Goal: Task Accomplishment & Management: Manage account settings

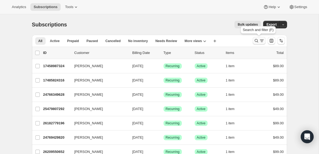
click at [259, 41] on icon "Search and filter results" at bounding box center [256, 40] width 5 height 5
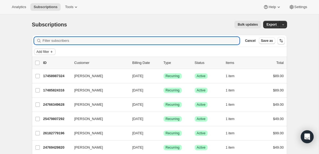
click at [53, 52] on icon "Add filter" at bounding box center [52, 52] width 2 height 2
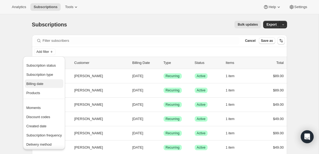
click at [36, 85] on span "Billing date" at bounding box center [34, 83] width 17 height 4
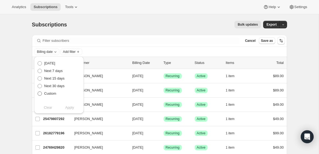
click at [40, 93] on span at bounding box center [40, 93] width 4 height 4
click at [38, 91] on input "Custom" at bounding box center [38, 91] width 0 height 0
radio input "true"
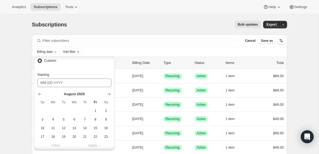
scroll to position [43, 0]
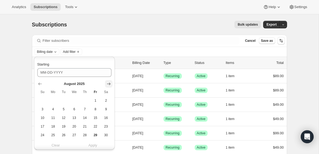
click at [108, 83] on icon "Show next month, September 2025" at bounding box center [108, 83] width 3 height 3
click at [44, 136] on span "28" at bounding box center [43, 135] width 6 height 4
type input "[DATE]"
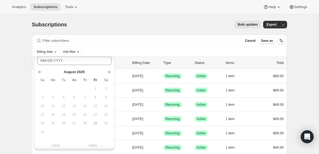
scroll to position [139, 0]
click at [108, 70] on icon "Show next month, September 2025" at bounding box center [108, 69] width 5 height 5
click at [54, 123] on span "29" at bounding box center [53, 124] width 6 height 4
type input "[DATE]"
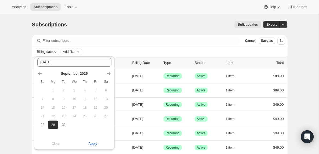
click at [93, 144] on span "Apply" at bounding box center [92, 143] width 9 height 5
click at [101, 52] on span "Add filter" at bounding box center [94, 51] width 13 height 4
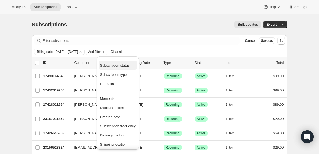
click at [115, 64] on span "Subscription status" at bounding box center [115, 65] width 30 height 4
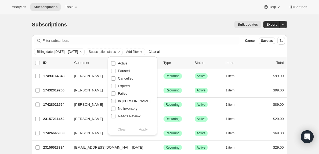
click at [114, 101] on input "In [PERSON_NAME]" at bounding box center [113, 101] width 4 height 4
checkbox input "true"
click at [144, 129] on span "Apply" at bounding box center [143, 128] width 9 height 5
click at [37, 63] on input "0 selected" at bounding box center [37, 63] width 4 height 4
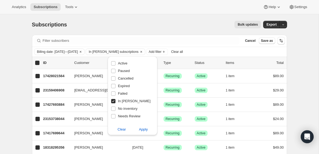
checkbox input "true"
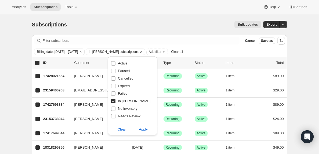
checkbox input "true"
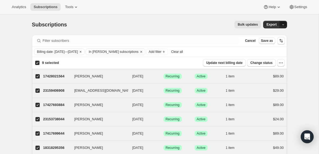
click at [284, 24] on icon "button" at bounding box center [283, 24] width 3 height 3
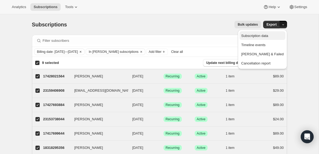
click at [268, 36] on span "Subscription data" at bounding box center [254, 36] width 27 height 4
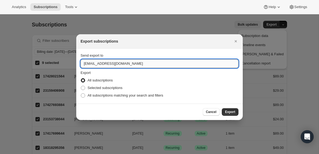
click at [97, 64] on input "[EMAIL_ADDRESS][DOMAIN_NAME]" at bounding box center [160, 63] width 158 height 9
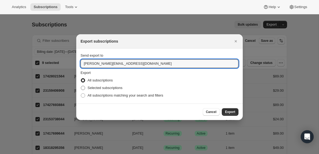
type input "[PERSON_NAME][EMAIL_ADDRESS][DOMAIN_NAME]"
click at [84, 87] on span ":ra:" at bounding box center [83, 88] width 4 height 4
click at [81, 86] on input "Selected subscriptions" at bounding box center [81, 86] width 0 height 0
radio input "true"
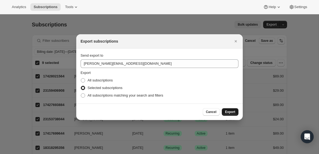
click at [232, 113] on span "Export" at bounding box center [230, 111] width 10 height 4
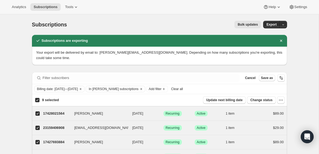
click at [183, 90] on span "Clear all" at bounding box center [177, 89] width 12 height 4
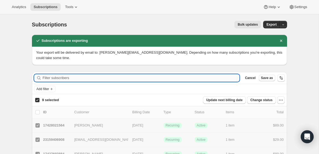
click at [62, 78] on input "Filter subscribers" at bounding box center [141, 78] width 197 height 8
checkbox input "false"
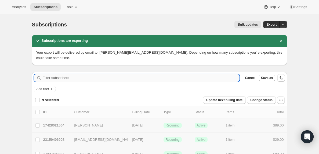
checkbox input "false"
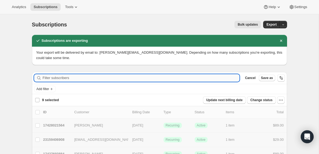
checkbox input "false"
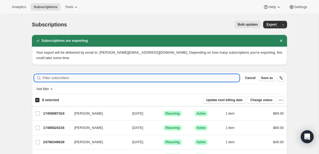
paste input "[EMAIL_ADDRESS][DOMAIN_NAME]"
type input "[EMAIL_ADDRESS][DOMAIN_NAME]"
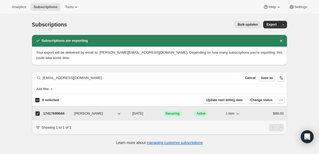
click at [55, 112] on p "17417699644" at bounding box center [56, 113] width 27 height 5
checkbox input "false"
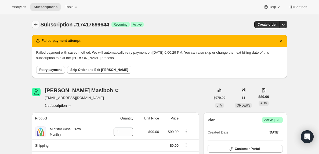
click at [35, 26] on icon "Subscriptions" at bounding box center [35, 24] width 3 height 3
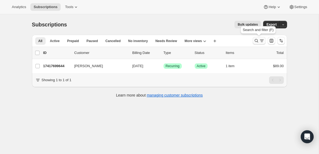
click at [262, 40] on icon "Search and filter results" at bounding box center [262, 40] width 5 height 5
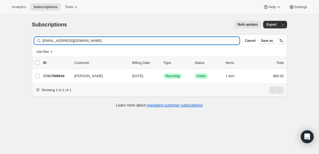
click at [83, 42] on input "[EMAIL_ADDRESS][DOMAIN_NAME]" at bounding box center [141, 41] width 197 height 8
type input "[EMAIL_ADDRESS][DOMAIN_NAME]"
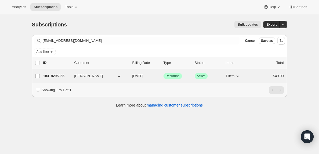
click at [50, 75] on p "18318295356" at bounding box center [56, 75] width 27 height 5
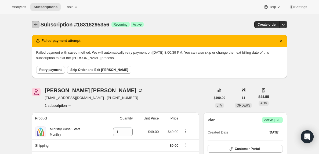
click at [35, 25] on icon "Subscriptions" at bounding box center [35, 24] width 5 height 5
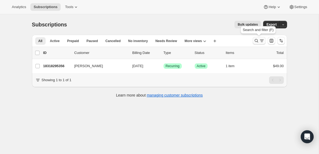
click at [261, 41] on icon "Search and filter results" at bounding box center [262, 40] width 3 height 1
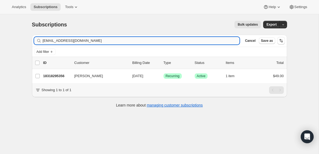
click at [99, 39] on input "[EMAIL_ADDRESS][DOMAIN_NAME]" at bounding box center [141, 41] width 197 height 8
type input "[EMAIL_ADDRESS][DOMAIN_NAME]"
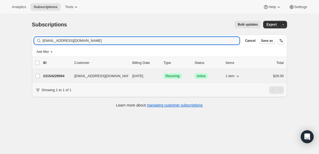
click at [58, 77] on p "23154229564" at bounding box center [56, 75] width 27 height 5
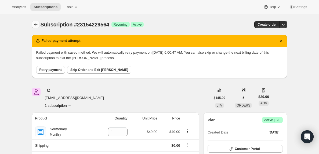
click at [36, 24] on icon "Subscriptions" at bounding box center [35, 24] width 3 height 3
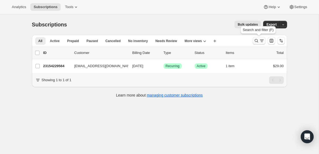
click at [261, 40] on icon "Search and filter results" at bounding box center [262, 40] width 5 height 5
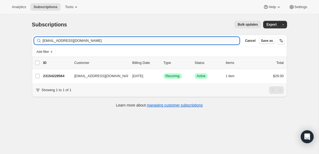
click at [87, 38] on input "[EMAIL_ADDRESS][DOMAIN_NAME]" at bounding box center [141, 41] width 197 height 8
type input "[EMAIL_ADDRESS][DOMAIN_NAME]"
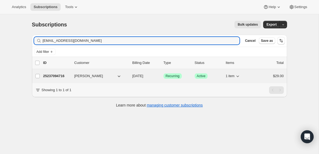
click at [60, 77] on p "25237094716" at bounding box center [56, 75] width 27 height 5
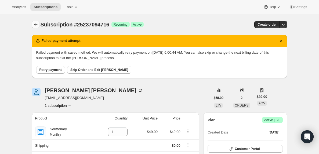
click at [37, 25] on icon "Subscriptions" at bounding box center [35, 24] width 5 height 5
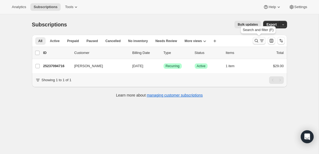
click at [261, 42] on icon "Search and filter results" at bounding box center [262, 40] width 5 height 5
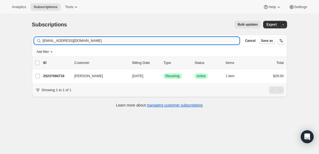
click at [108, 42] on input "[EMAIL_ADDRESS][DOMAIN_NAME]" at bounding box center [141, 41] width 197 height 8
click at [108, 41] on input "[EMAIL_ADDRESS][DOMAIN_NAME]" at bounding box center [141, 41] width 197 height 8
type input "[EMAIL_ADDRESS][DOMAIN_NAME]"
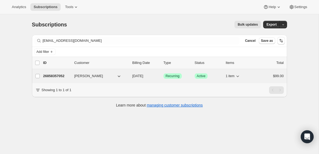
click at [48, 75] on p "26858357052" at bounding box center [56, 75] width 27 height 5
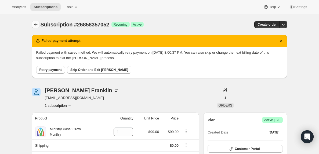
click at [35, 22] on icon "Subscriptions" at bounding box center [35, 24] width 5 height 5
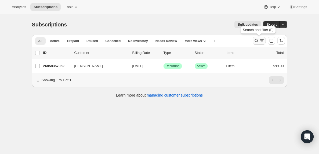
click at [261, 42] on icon "Search and filter results" at bounding box center [262, 40] width 5 height 5
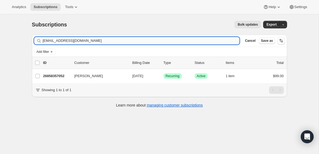
click at [76, 39] on input "[EMAIL_ADDRESS][DOMAIN_NAME]" at bounding box center [141, 41] width 197 height 8
type input "[EMAIL_ADDRESS][DOMAIN_NAME]"
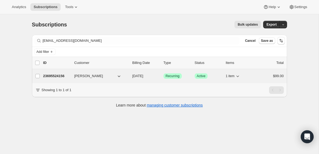
click at [63, 76] on p "23695524156" at bounding box center [56, 75] width 27 height 5
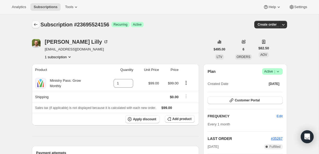
click at [35, 24] on icon "Subscriptions" at bounding box center [35, 24] width 5 height 5
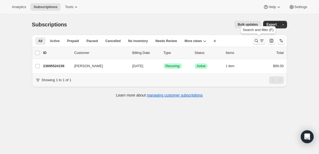
click at [261, 39] on icon "Search and filter results" at bounding box center [262, 40] width 5 height 5
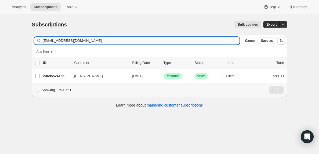
click at [88, 41] on input "[EMAIL_ADDRESS][DOMAIN_NAME]" at bounding box center [141, 41] width 197 height 8
click at [88, 41] on input "[EMAIL_ADDRESS][DOMAIN_NAME]" at bounding box center [137, 41] width 188 height 8
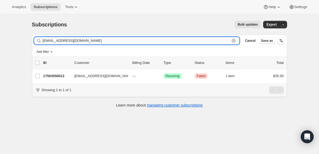
click at [88, 41] on input "[EMAIL_ADDRESS][DOMAIN_NAME]" at bounding box center [137, 41] width 188 height 8
paste input "revcawells"
type input "[EMAIL_ADDRESS][DOMAIN_NAME]"
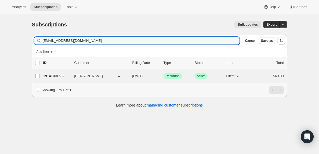
click at [53, 76] on p "19141001532" at bounding box center [56, 75] width 27 height 5
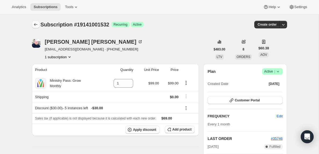
click at [36, 24] on icon "Subscriptions" at bounding box center [35, 24] width 5 height 5
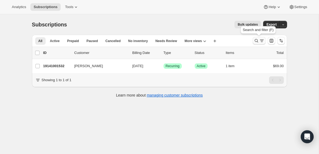
click at [261, 40] on icon "Search and filter results" at bounding box center [262, 40] width 5 height 5
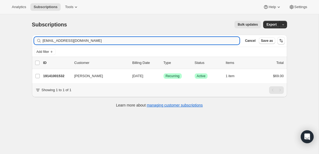
click at [100, 38] on input "[EMAIL_ADDRESS][DOMAIN_NAME]" at bounding box center [141, 41] width 197 height 8
click at [82, 40] on input "[PERSON_NAME][EMAIL_ADDRESS][DOMAIN_NAME]" at bounding box center [137, 41] width 188 height 8
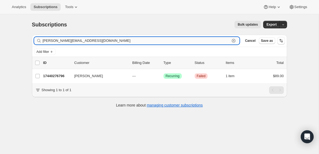
click at [82, 40] on input "[PERSON_NAME][EMAIL_ADDRESS][DOMAIN_NAME]" at bounding box center [137, 41] width 188 height 8
paste input "[EMAIL_ADDRESS]"
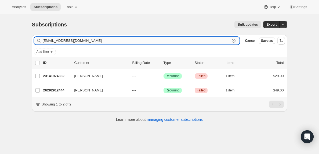
click at [98, 39] on input "[EMAIL_ADDRESS][DOMAIN_NAME]" at bounding box center [137, 41] width 188 height 8
paste input "[PERSON_NAME][EMAIL_ADDRESS]"
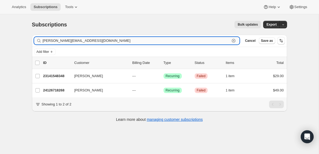
click at [77, 41] on input "[PERSON_NAME][EMAIL_ADDRESS][DOMAIN_NAME]" at bounding box center [137, 41] width 188 height 8
paste input "chynnamartinr"
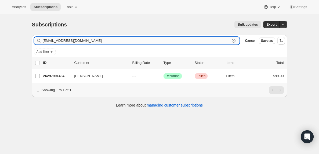
click at [94, 39] on input "[EMAIL_ADDRESS][DOMAIN_NAME]" at bounding box center [137, 41] width 188 height 8
paste input "[EMAIL_ADDRESS]"
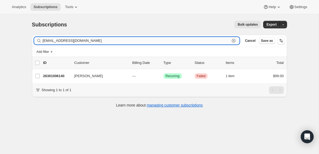
click at [88, 40] on input "[EMAIL_ADDRESS][DOMAIN_NAME]" at bounding box center [137, 41] width 188 height 8
paste input "[EMAIL_ADDRESS]"
click at [88, 41] on input "[EMAIL_ADDRESS][DOMAIN_NAME]" at bounding box center [137, 41] width 188 height 8
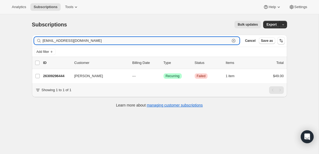
click at [88, 41] on input "[EMAIL_ADDRESS][DOMAIN_NAME]" at bounding box center [137, 41] width 188 height 8
paste input "kentvoorhies"
click at [93, 41] on input "[EMAIL_ADDRESS][DOMAIN_NAME]" at bounding box center [137, 41] width 188 height 8
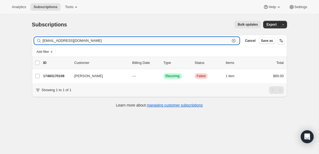
click at [93, 41] on input "[EMAIL_ADDRESS][DOMAIN_NAME]" at bounding box center [137, 41] width 188 height 8
paste input "[EMAIL_ADDRESS][DOMAIN_NAME]"
click at [88, 40] on input "[EMAIL_ADDRESS][DOMAIN_NAME]" at bounding box center [137, 41] width 188 height 8
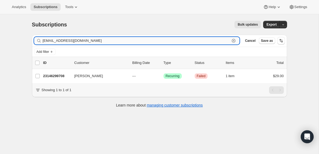
click at [88, 40] on input "[EMAIL_ADDRESS][DOMAIN_NAME]" at bounding box center [137, 41] width 188 height 8
paste input "frankthomas@harrisbaptist"
click at [75, 41] on input "[EMAIL_ADDRESS][DOMAIN_NAME]" at bounding box center [137, 41] width 188 height 8
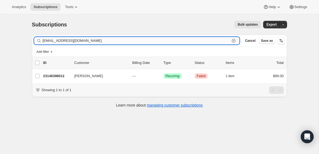
click at [75, 41] on input "[EMAIL_ADDRESS][DOMAIN_NAME]" at bounding box center [137, 41] width 188 height 8
paste input "[EMAIL_ADDRESS][DOMAIN_NAME]"
click at [69, 41] on input "[EMAIL_ADDRESS][DOMAIN_NAME]" at bounding box center [137, 41] width 188 height 8
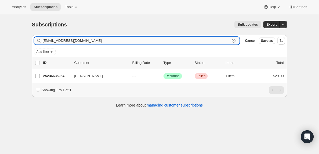
paste input "[EMAIL_ADDRESS][DOMAIN_NAME]"
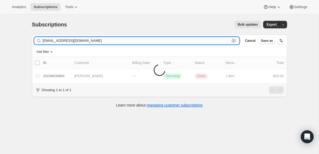
type input "[EMAIL_ADDRESS][DOMAIN_NAME]"
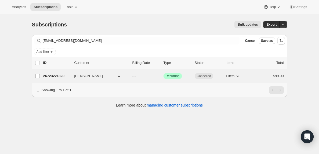
click at [59, 76] on p "26723221820" at bounding box center [56, 75] width 27 height 5
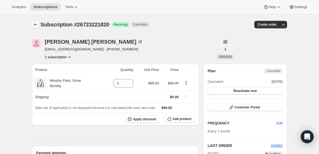
click at [34, 24] on icon "Subscriptions" at bounding box center [35, 24] width 5 height 5
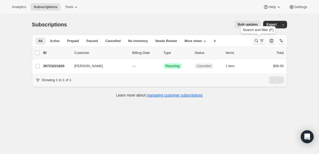
click at [260, 41] on icon "Search and filter results" at bounding box center [262, 40] width 5 height 5
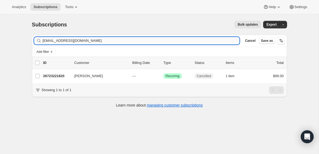
click at [97, 41] on input "[EMAIL_ADDRESS][DOMAIN_NAME]" at bounding box center [141, 41] width 197 height 8
type input "[EMAIL_ADDRESS][DOMAIN_NAME]"
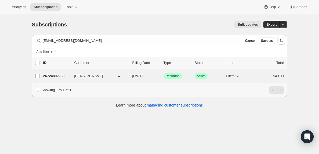
click at [59, 76] on p "26724892988" at bounding box center [56, 75] width 27 height 5
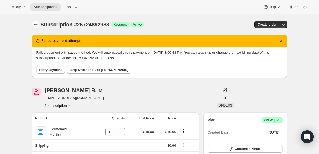
click at [36, 24] on icon "Subscriptions" at bounding box center [35, 24] width 5 height 5
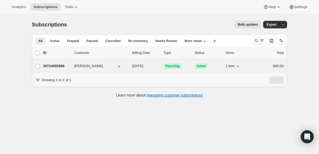
click at [61, 66] on p "26724892988" at bounding box center [56, 65] width 27 height 5
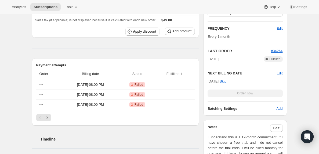
scroll to position [136, 0]
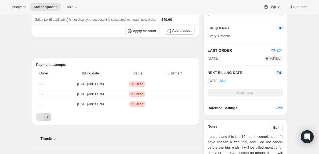
click at [48, 117] on icon "Next" at bounding box center [47, 116] width 1 height 2
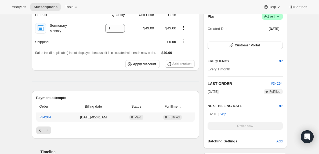
scroll to position [104, 0]
click at [38, 128] on icon "Previous" at bounding box center [39, 129] width 5 height 5
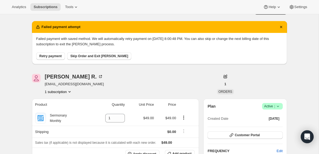
scroll to position [0, 0]
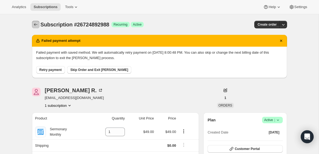
click at [35, 25] on icon "Subscriptions" at bounding box center [35, 24] width 5 height 5
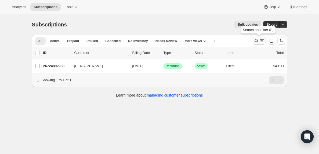
click at [261, 42] on icon "Search and filter results" at bounding box center [262, 40] width 5 height 5
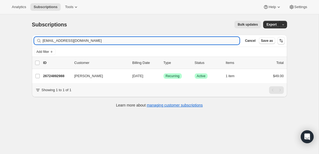
click at [95, 40] on input "[EMAIL_ADDRESS][DOMAIN_NAME]" at bounding box center [141, 41] width 197 height 8
type input "[EMAIL_ADDRESS][DOMAIN_NAME]"
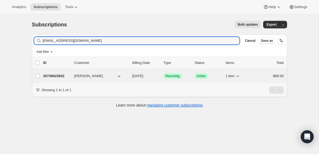
click at [63, 76] on p "26736623932" at bounding box center [56, 75] width 27 height 5
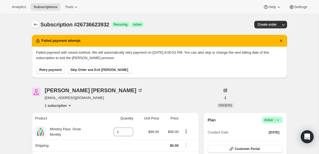
click at [35, 23] on icon "Subscriptions" at bounding box center [35, 24] width 5 height 5
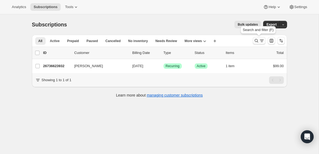
click at [261, 41] on icon "Search and filter results" at bounding box center [262, 40] width 5 height 5
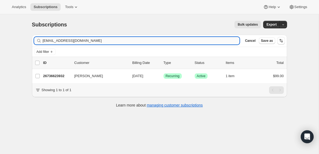
click at [85, 40] on input "[EMAIL_ADDRESS][DOMAIN_NAME]" at bounding box center [141, 41] width 197 height 8
type input "[EMAIL_ADDRESS][DOMAIN_NAME]"
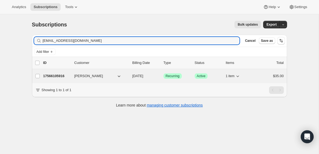
click at [57, 76] on p "17566105916" at bounding box center [56, 75] width 27 height 5
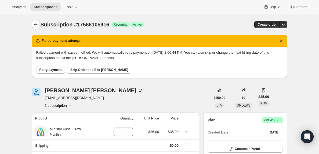
click at [34, 25] on icon "Subscriptions" at bounding box center [35, 24] width 3 height 3
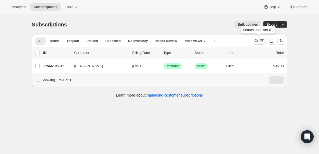
click at [260, 41] on icon "Search and filter results" at bounding box center [262, 40] width 5 height 5
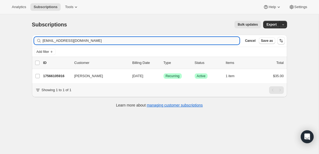
click at [98, 38] on input "[EMAIL_ADDRESS][DOMAIN_NAME]" at bounding box center [141, 41] width 197 height 8
type input "[PERSON_NAME][EMAIL_ADDRESS][DOMAIN_NAME]"
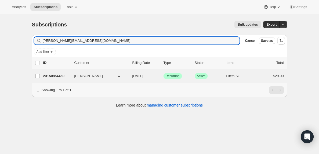
click at [61, 74] on p "23150854460" at bounding box center [56, 75] width 27 height 5
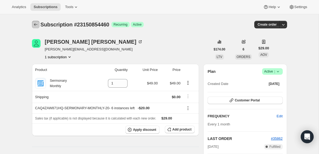
click at [35, 26] on icon "Subscriptions" at bounding box center [35, 24] width 5 height 5
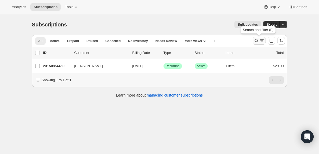
click at [262, 40] on icon "Search and filter results" at bounding box center [262, 39] width 4 height 1
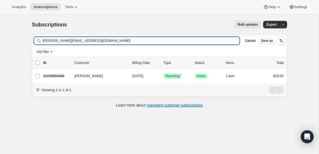
click at [93, 41] on input "[PERSON_NAME][EMAIL_ADDRESS][DOMAIN_NAME]" at bounding box center [141, 41] width 197 height 8
type input "[PERSON_NAME][EMAIL_ADDRESS][PERSON_NAME][DOMAIN_NAME]"
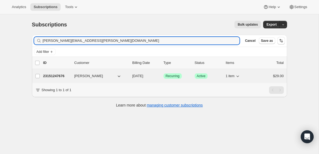
click at [52, 77] on p "23151247676" at bounding box center [56, 75] width 27 height 5
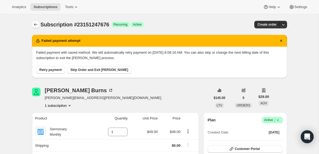
click at [34, 24] on icon "Subscriptions" at bounding box center [35, 24] width 5 height 5
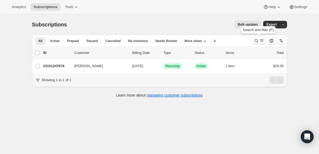
click at [262, 40] on icon "Search and filter results" at bounding box center [262, 40] width 5 height 5
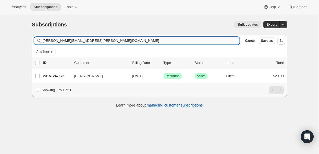
click at [95, 40] on input "[PERSON_NAME][EMAIL_ADDRESS][PERSON_NAME][DOMAIN_NAME]" at bounding box center [141, 41] width 197 height 8
type input "[EMAIL_ADDRESS][DOMAIN_NAME]"
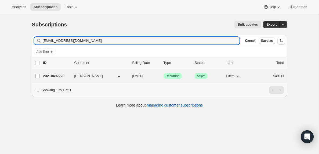
click at [54, 75] on p "23210492220" at bounding box center [56, 75] width 27 height 5
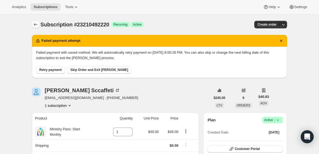
click at [35, 23] on icon "Subscriptions" at bounding box center [35, 24] width 5 height 5
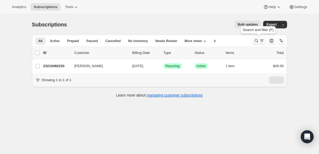
click at [261, 41] on icon "Search and filter results" at bounding box center [262, 40] width 5 height 5
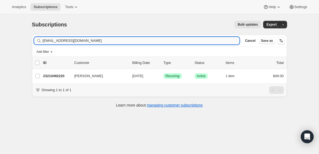
click at [84, 39] on input "[EMAIL_ADDRESS][DOMAIN_NAME]" at bounding box center [141, 41] width 197 height 8
type input "[EMAIL_ADDRESS][DOMAIN_NAME]"
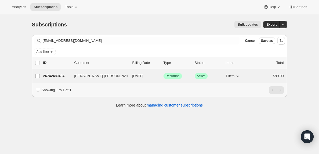
click at [60, 76] on p "26742489404" at bounding box center [56, 75] width 27 height 5
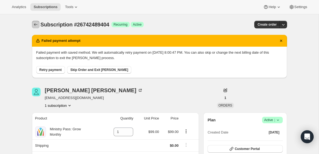
click at [34, 24] on icon "Subscriptions" at bounding box center [35, 24] width 3 height 3
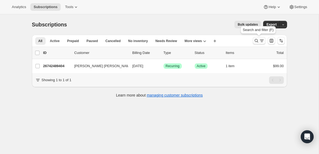
click at [262, 41] on icon "Search and filter results" at bounding box center [262, 40] width 5 height 5
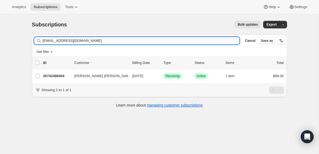
click at [101, 39] on input "[EMAIL_ADDRESS][DOMAIN_NAME]" at bounding box center [141, 41] width 197 height 8
type input "[EMAIL_ADDRESS][DOMAIN_NAME]"
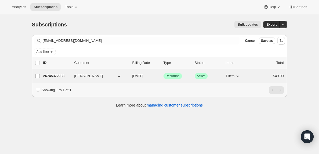
click at [56, 75] on p "26745372988" at bounding box center [56, 75] width 27 height 5
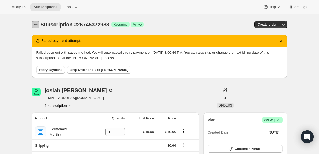
click at [35, 24] on icon "Subscriptions" at bounding box center [35, 24] width 5 height 5
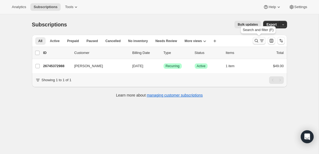
click at [263, 41] on icon "Search and filter results" at bounding box center [262, 40] width 5 height 5
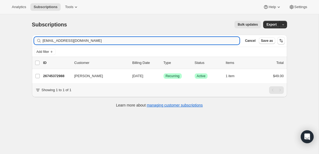
click at [86, 40] on input "[EMAIL_ADDRESS][DOMAIN_NAME]" at bounding box center [141, 41] width 197 height 8
type input "[EMAIL_ADDRESS][DOMAIN_NAME]"
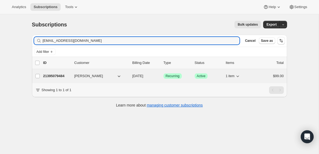
click at [51, 76] on p "21395079484" at bounding box center [56, 75] width 27 height 5
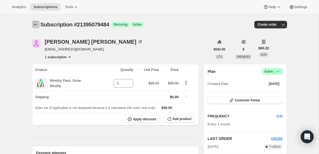
click at [35, 24] on icon "Subscriptions" at bounding box center [35, 24] width 5 height 5
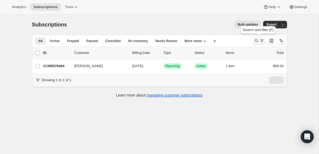
click at [262, 41] on icon "Search and filter results" at bounding box center [262, 40] width 5 height 5
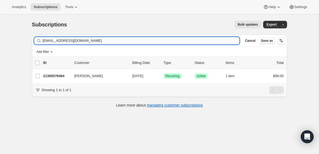
click at [116, 41] on input "[EMAIL_ADDRESS][DOMAIN_NAME]" at bounding box center [141, 41] width 197 height 8
type input "[EMAIL_ADDRESS][DOMAIN_NAME]"
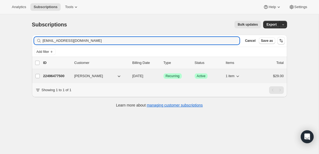
click at [63, 76] on p "22496477500" at bounding box center [56, 75] width 27 height 5
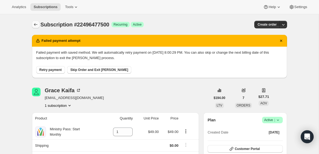
click at [35, 24] on icon "Subscriptions" at bounding box center [35, 24] width 3 height 3
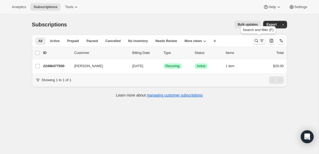
click at [260, 39] on icon "Search and filter results" at bounding box center [262, 40] width 5 height 5
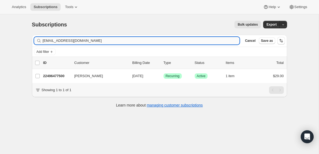
click at [85, 41] on input "[EMAIL_ADDRESS][DOMAIN_NAME]" at bounding box center [141, 41] width 197 height 8
type input "[EMAIL_ADDRESS][DOMAIN_NAME]"
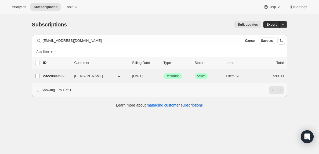
click at [60, 76] on p "23228809532" at bounding box center [56, 75] width 27 height 5
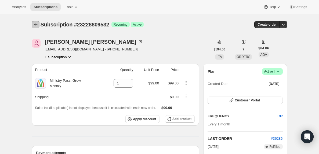
click at [36, 24] on icon "Subscriptions" at bounding box center [35, 24] width 5 height 5
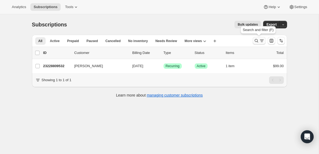
click at [261, 41] on icon "Search and filter results" at bounding box center [262, 40] width 5 height 5
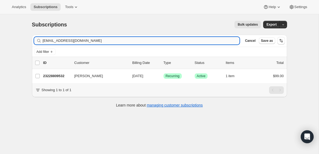
click at [118, 42] on input "[EMAIL_ADDRESS][DOMAIN_NAME]" at bounding box center [141, 41] width 197 height 8
type input "[EMAIL_ADDRESS][DOMAIN_NAME]"
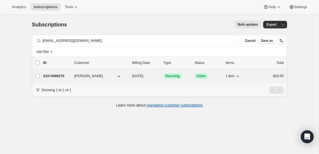
click at [61, 76] on p "23374889276" at bounding box center [56, 75] width 27 height 5
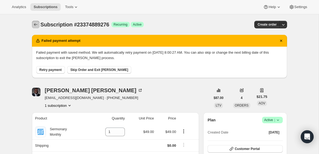
click at [33, 23] on icon "Subscriptions" at bounding box center [35, 24] width 5 height 5
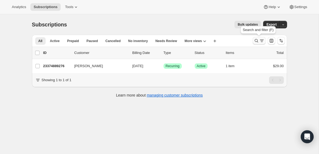
click at [260, 41] on icon "Search and filter results" at bounding box center [262, 40] width 5 height 5
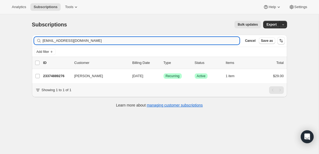
click at [78, 38] on input "[EMAIL_ADDRESS][DOMAIN_NAME]" at bounding box center [141, 41] width 197 height 8
type input "[EMAIL_ADDRESS][DOMAIN_NAME]"
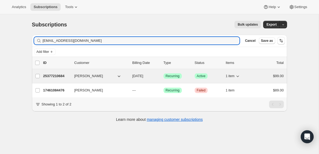
click at [61, 75] on p "25377210684" at bounding box center [56, 75] width 27 height 5
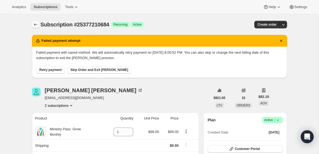
click at [34, 24] on icon "Subscriptions" at bounding box center [35, 24] width 5 height 5
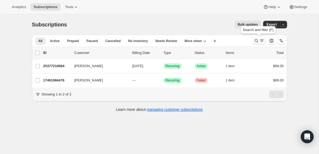
click at [263, 41] on icon "Search and filter results" at bounding box center [262, 40] width 5 height 5
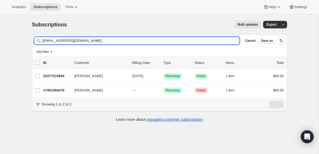
click at [90, 42] on input "[EMAIL_ADDRESS][DOMAIN_NAME]" at bounding box center [141, 41] width 197 height 8
type input "[EMAIL_ADDRESS][DOMAIN_NAME]"
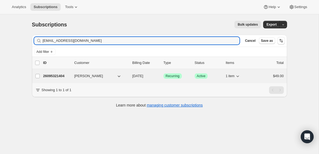
click at [51, 76] on p "26095321404" at bounding box center [56, 75] width 27 height 5
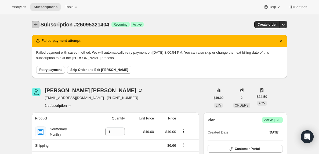
click at [34, 23] on icon "Subscriptions" at bounding box center [35, 24] width 5 height 5
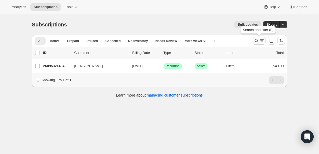
click at [261, 40] on icon "Search and filter results" at bounding box center [262, 40] width 5 height 5
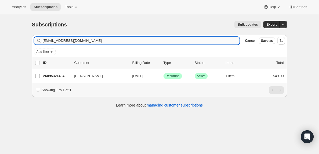
click at [96, 42] on input "[EMAIL_ADDRESS][DOMAIN_NAME]" at bounding box center [141, 41] width 197 height 8
type input "[EMAIL_ADDRESS][DOMAIN_NAME]"
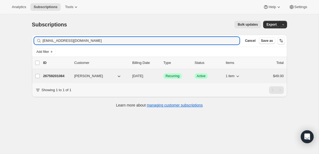
click at [61, 76] on p "26759201084" at bounding box center [56, 75] width 27 height 5
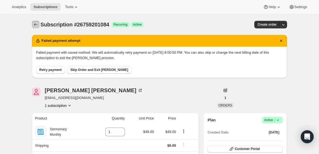
click at [34, 24] on icon "Subscriptions" at bounding box center [35, 24] width 5 height 5
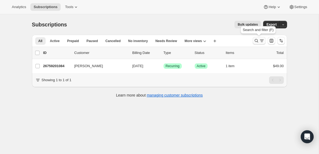
click at [262, 41] on icon "Search and filter results" at bounding box center [262, 40] width 5 height 5
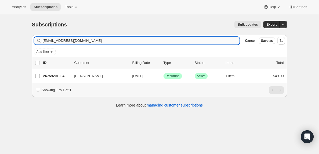
click at [91, 41] on input "[EMAIL_ADDRESS][DOMAIN_NAME]" at bounding box center [141, 41] width 197 height 8
type input "[EMAIL_ADDRESS][DOMAIN_NAME]"
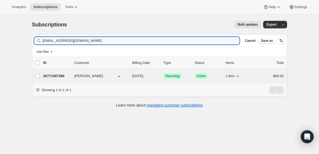
click at [61, 75] on p "26771587388" at bounding box center [56, 75] width 27 height 5
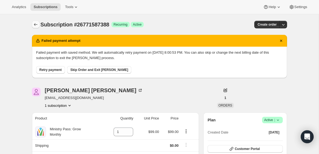
click at [34, 25] on icon "Subscriptions" at bounding box center [35, 24] width 5 height 5
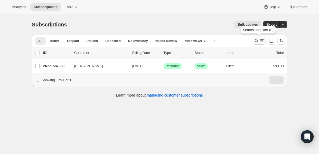
click at [260, 40] on icon "Search and filter results" at bounding box center [262, 40] width 5 height 5
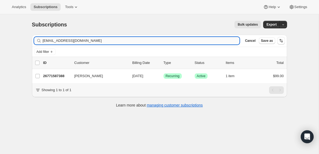
click at [105, 41] on input "[EMAIL_ADDRESS][DOMAIN_NAME]" at bounding box center [141, 41] width 197 height 8
click at [78, 40] on input "[EMAIL_ADDRESS][DOMAIN_NAME]" at bounding box center [137, 41] width 188 height 8
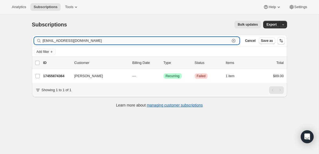
click at [78, 40] on input "[EMAIL_ADDRESS][DOMAIN_NAME]" at bounding box center [137, 41] width 188 height 8
paste input "[EMAIL_ADDRESS]"
click at [88, 41] on input "[EMAIL_ADDRESS][DOMAIN_NAME]" at bounding box center [137, 41] width 188 height 8
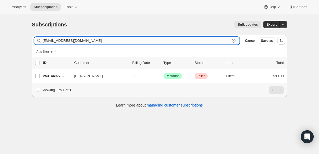
click at [88, 41] on input "[EMAIL_ADDRESS][DOMAIN_NAME]" at bounding box center [137, 41] width 188 height 8
paste input "revbeaux@g"
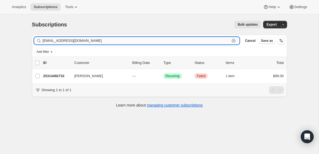
type input "[EMAIL_ADDRESS][DOMAIN_NAME]"
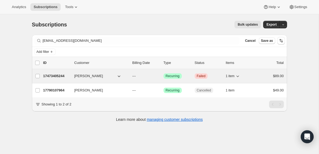
click at [60, 77] on p "17473405244" at bounding box center [56, 75] width 27 height 5
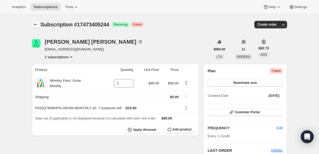
click at [35, 22] on icon "Subscriptions" at bounding box center [35, 24] width 5 height 5
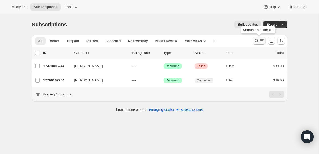
click at [262, 39] on icon "Search and filter results" at bounding box center [262, 40] width 5 height 5
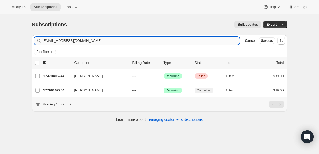
click at [72, 41] on input "[EMAIL_ADDRESS][DOMAIN_NAME]" at bounding box center [141, 41] width 197 height 8
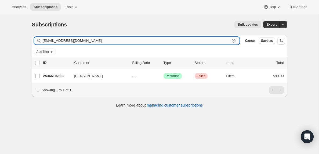
click at [69, 42] on input "[EMAIL_ADDRESS][DOMAIN_NAME]" at bounding box center [137, 41] width 188 height 8
paste input "[EMAIL_ADDRESS]"
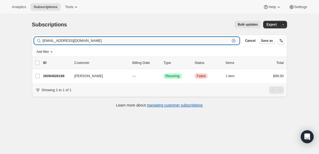
click at [60, 40] on input "[EMAIL_ADDRESS][DOMAIN_NAME]" at bounding box center [137, 41] width 188 height 8
paste input "[EMAIL_ADDRESS]"
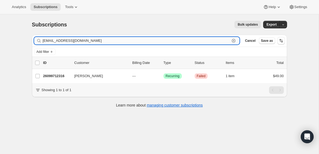
click at [97, 40] on input "[EMAIL_ADDRESS][DOMAIN_NAME]" at bounding box center [137, 41] width 188 height 8
paste input "rico.aponte3121990"
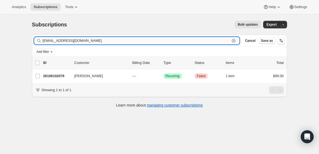
click at [88, 42] on input "[EMAIL_ADDRESS][DOMAIN_NAME]" at bounding box center [137, 41] width 188 height 8
paste input "smtidwell@me"
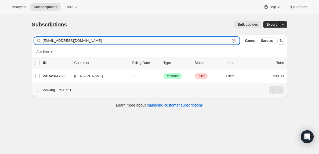
click at [83, 40] on input "[EMAIL_ADDRESS][DOMAIN_NAME]" at bounding box center [137, 41] width 188 height 8
paste input "[DEMOGRAPHIC_DATA]"
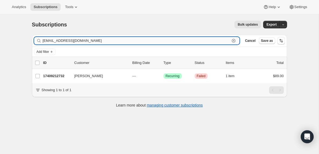
click at [95, 40] on input "[EMAIL_ADDRESS][DOMAIN_NAME]" at bounding box center [137, 41] width 188 height 8
paste input "[PERSON_NAME][EMAIL_ADDRESS][DOMAIN_NAME]"
click at [97, 40] on input "[PERSON_NAME][EMAIL_ADDRESS][DOMAIN_NAME]" at bounding box center [137, 41] width 188 height 8
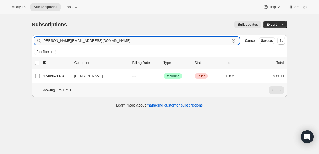
click at [97, 40] on input "[PERSON_NAME][EMAIL_ADDRESS][DOMAIN_NAME]" at bounding box center [137, 41] width 188 height 8
paste input "[EMAIL_ADDRESS][DOMAIN_NAME]"
click at [87, 40] on input "[EMAIL_ADDRESS][DOMAIN_NAME]" at bounding box center [137, 41] width 188 height 8
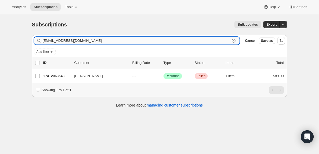
click at [87, 40] on input "[EMAIL_ADDRESS][DOMAIN_NAME]" at bounding box center [137, 41] width 188 height 8
paste input "[EMAIL_ADDRESS]"
click at [85, 41] on input "[EMAIL_ADDRESS][DOMAIN_NAME]" at bounding box center [137, 41] width 188 height 8
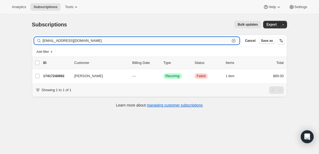
click at [85, 41] on input "[EMAIL_ADDRESS][DOMAIN_NAME]" at bounding box center [137, 41] width 188 height 8
paste input "[EMAIL_ADDRESS][DOMAIN_NAME]"
click at [82, 41] on input "[EMAIL_ADDRESS][DOMAIN_NAME]" at bounding box center [137, 41] width 188 height 8
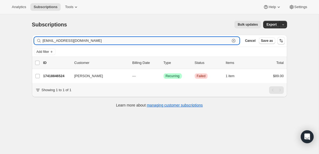
click at [82, 41] on input "[EMAIL_ADDRESS][DOMAIN_NAME]" at bounding box center [137, 41] width 188 height 8
paste input "[EMAIL_ADDRESS][DOMAIN_NAME]"
click at [102, 41] on input "[EMAIL_ADDRESS][DOMAIN_NAME]" at bounding box center [137, 41] width 188 height 8
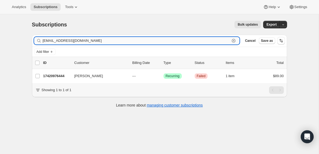
click at [102, 41] on input "[EMAIL_ADDRESS][DOMAIN_NAME]" at bounding box center [137, 41] width 188 height 8
paste input "dgadlen"
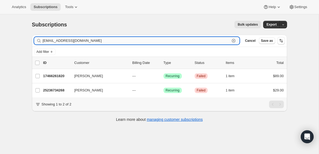
click at [106, 41] on input "[EMAIL_ADDRESS][DOMAIN_NAME]" at bounding box center [137, 41] width 188 height 8
paste input "benettayoung"
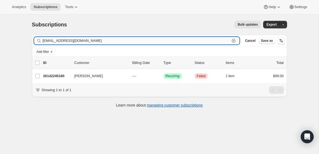
click at [80, 40] on input "[EMAIL_ADDRESS][DOMAIN_NAME]" at bounding box center [137, 41] width 188 height 8
paste input "mccollum1973"
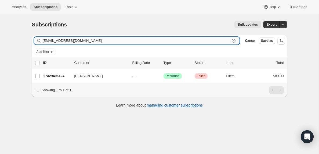
click at [92, 40] on input "[EMAIL_ADDRESS][DOMAIN_NAME]" at bounding box center [137, 41] width 188 height 8
paste input "[PERSON_NAME]"
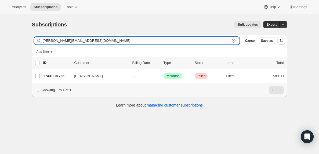
click at [97, 42] on input "[PERSON_NAME][EMAIL_ADDRESS][DOMAIN_NAME]" at bounding box center [137, 41] width 188 height 8
paste input "[PERSON_NAME][EMAIL_ADDRESS][PERSON_NAME]"
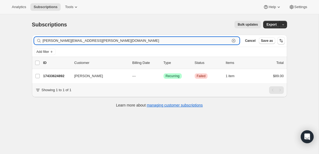
click at [95, 40] on input "[PERSON_NAME][EMAIL_ADDRESS][PERSON_NAME][DOMAIN_NAME]" at bounding box center [137, 41] width 188 height 8
paste input "revmikedunn2017"
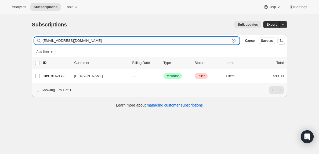
click at [93, 40] on input "[EMAIL_ADDRESS][DOMAIN_NAME]" at bounding box center [137, 41] width 188 height 8
paste input "bwchilds@thebridgemarkham"
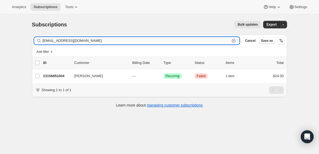
click at [117, 41] on input "[EMAIL_ADDRESS][DOMAIN_NAME]" at bounding box center [137, 41] width 188 height 8
paste input "[EMAIL_ADDRESS]"
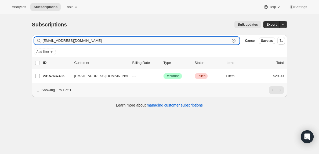
click at [98, 41] on input "[EMAIL_ADDRESS][DOMAIN_NAME]" at bounding box center [137, 41] width 188 height 8
paste input "[EMAIL_ADDRESS]"
click at [89, 42] on input "[EMAIL_ADDRESS][DOMAIN_NAME]" at bounding box center [137, 41] width 188 height 8
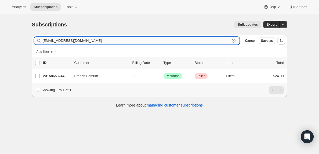
click at [89, 42] on input "[EMAIL_ADDRESS][DOMAIN_NAME]" at bounding box center [137, 41] width 188 height 8
paste input "[EMAIL_ADDRESS][DOMAIN_NAME]"
click at [67, 41] on input "[EMAIL_ADDRESS][DOMAIN_NAME]" at bounding box center [137, 41] width 188 height 8
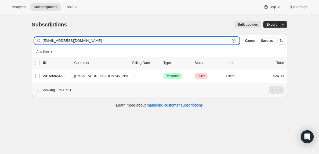
click at [67, 41] on input "[EMAIL_ADDRESS][DOMAIN_NAME]" at bounding box center [137, 41] width 188 height 8
paste input "[EMAIL_ADDRESS][DOMAIN_NAME]"
click at [109, 41] on input "[EMAIL_ADDRESS][DOMAIN_NAME]" at bounding box center [137, 41] width 188 height 8
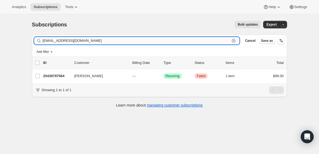
click at [109, 41] on input "[EMAIL_ADDRESS][DOMAIN_NAME]" at bounding box center [137, 41] width 188 height 8
paste input "[EMAIL_ADDRESS][DOMAIN_NAME]"
click at [98, 42] on input "[EMAIL_ADDRESS][DOMAIN_NAME]" at bounding box center [137, 41] width 188 height 8
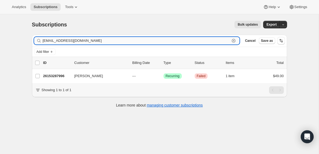
click at [98, 42] on input "[EMAIL_ADDRESS][DOMAIN_NAME]" at bounding box center [137, 41] width 188 height 8
paste input "[EMAIL_ADDRESS]"
click at [90, 41] on input "[EMAIL_ADDRESS][DOMAIN_NAME]" at bounding box center [137, 41] width 188 height 8
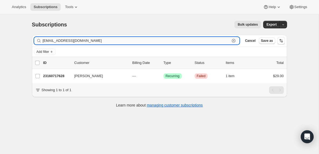
click at [90, 41] on input "[EMAIL_ADDRESS][DOMAIN_NAME]" at bounding box center [137, 41] width 188 height 8
paste input "in.fowlerit"
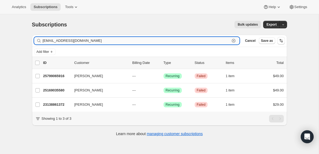
click at [65, 41] on input "[EMAIL_ADDRESS][DOMAIN_NAME]" at bounding box center [137, 41] width 188 height 8
paste input "tryhimandsee3.7"
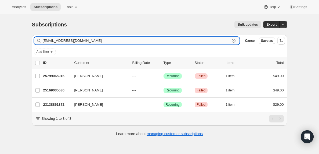
type input "[EMAIL_ADDRESS][DOMAIN_NAME]"
